Goal: Task Accomplishment & Management: Manage account settings

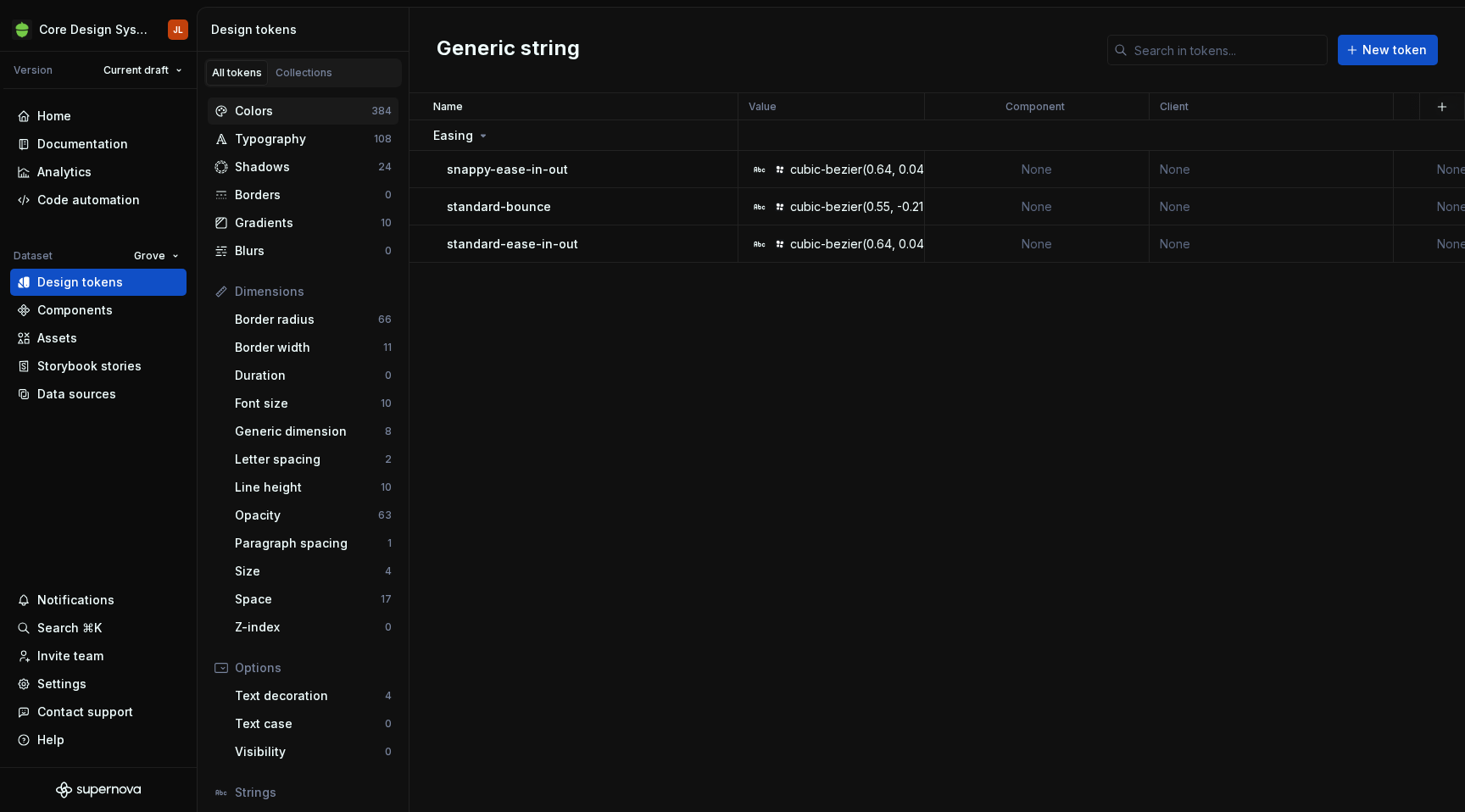
scroll to position [466, 0]
click at [71, 116] on div "Home" at bounding box center [97, 116] width 162 height 17
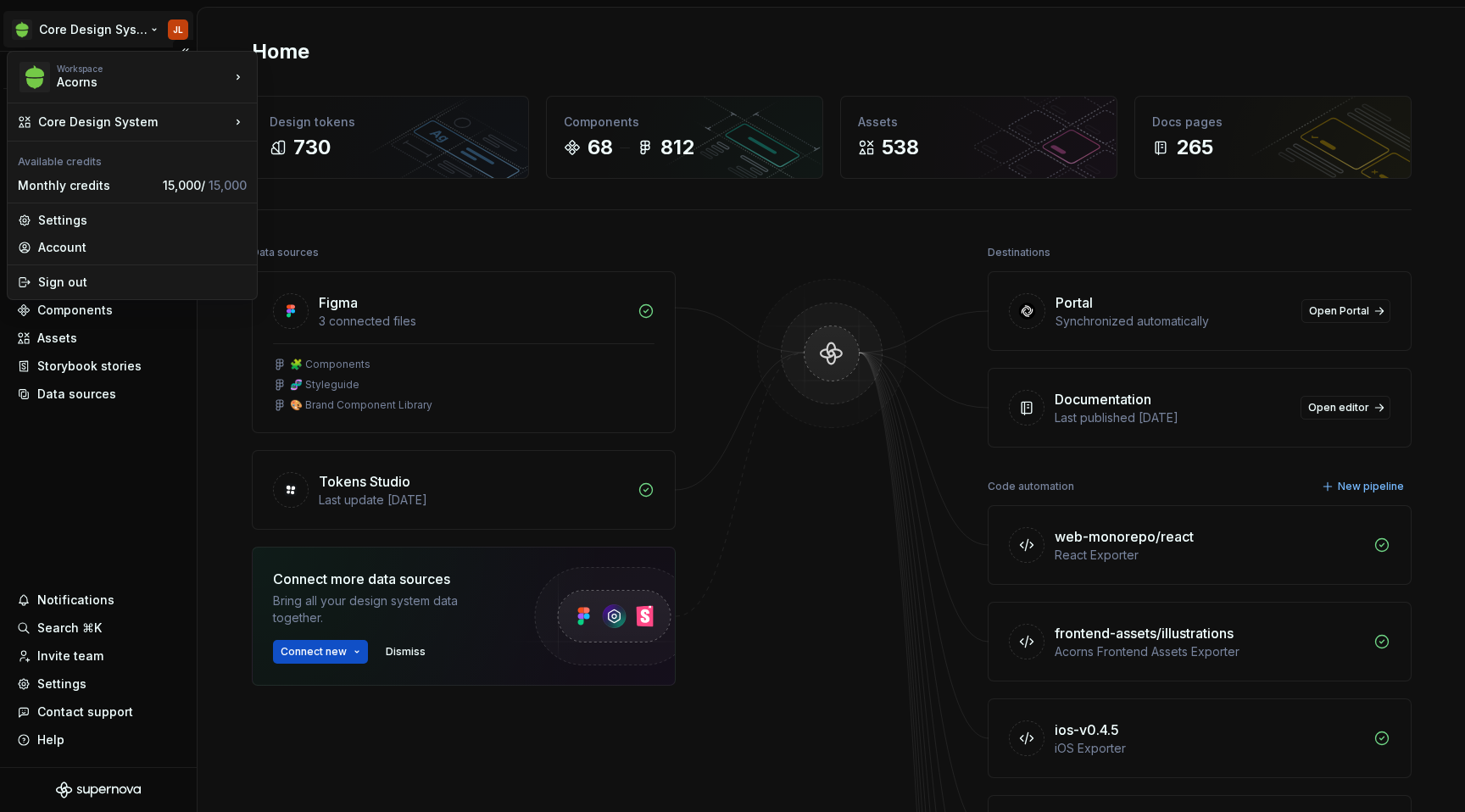
click at [154, 29] on html "Core Design System JL Version Current draft Home Documentation Analytics Code a…" at bounding box center [732, 406] width 1465 height 812
click at [313, 157] on div "Manage design systems" at bounding box center [358, 160] width 146 height 17
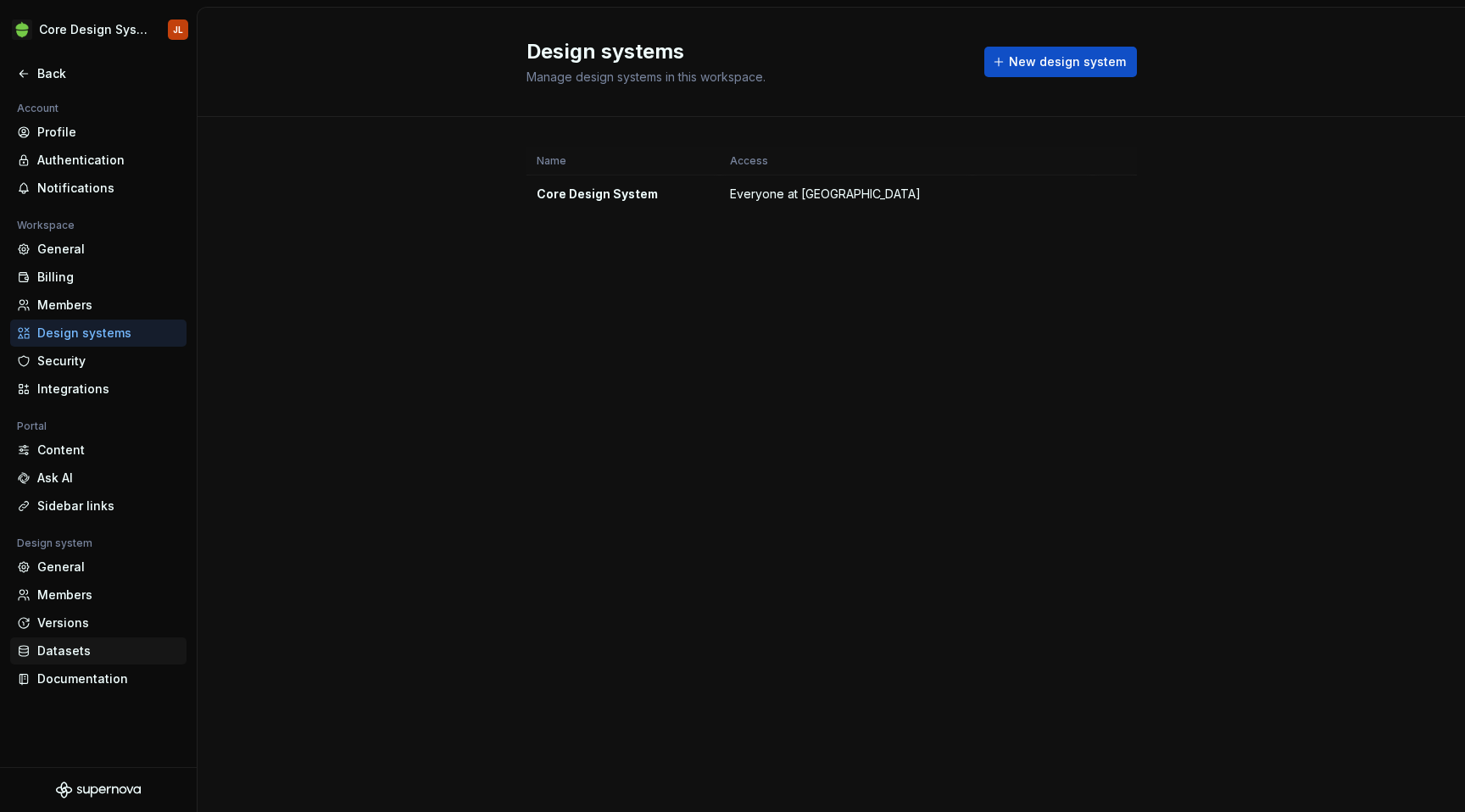
click at [51, 656] on div "Datasets" at bounding box center [108, 651] width 142 height 17
